Goal: Task Accomplishment & Management: Manage account settings

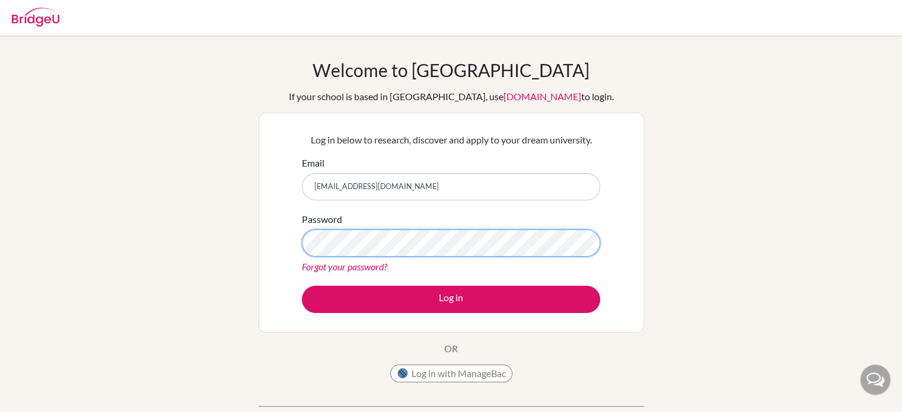
click at [302, 286] on button "Log in" at bounding box center [451, 299] width 298 height 27
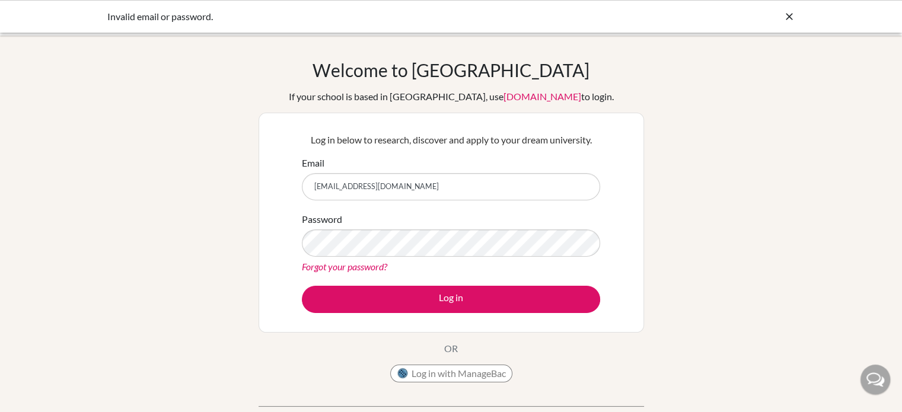
click at [786, 18] on icon at bounding box center [789, 17] width 12 height 12
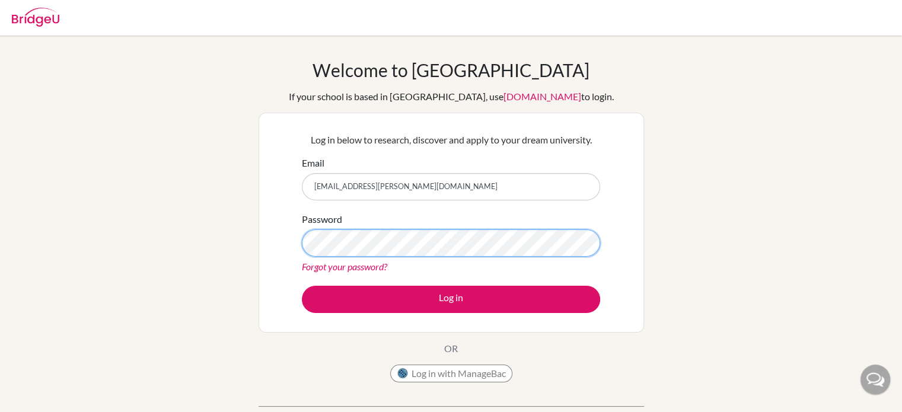
click at [302, 286] on button "Log in" at bounding box center [451, 299] width 298 height 27
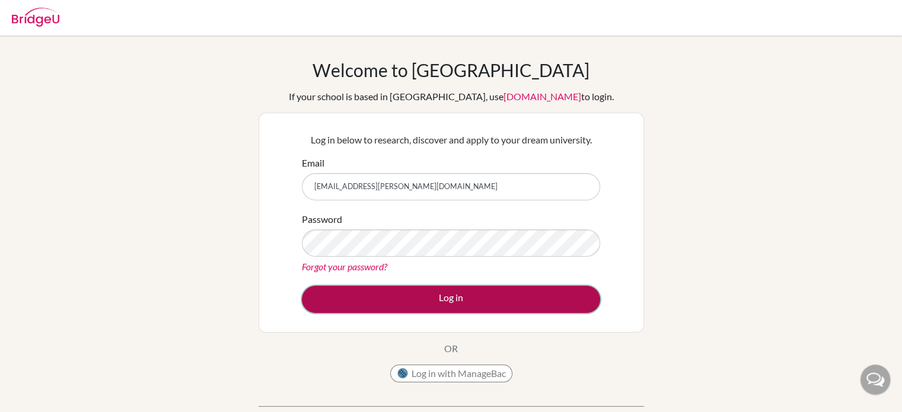
click at [423, 307] on button "Log in" at bounding box center [451, 299] width 298 height 27
